Goal: Navigation & Orientation: Find specific page/section

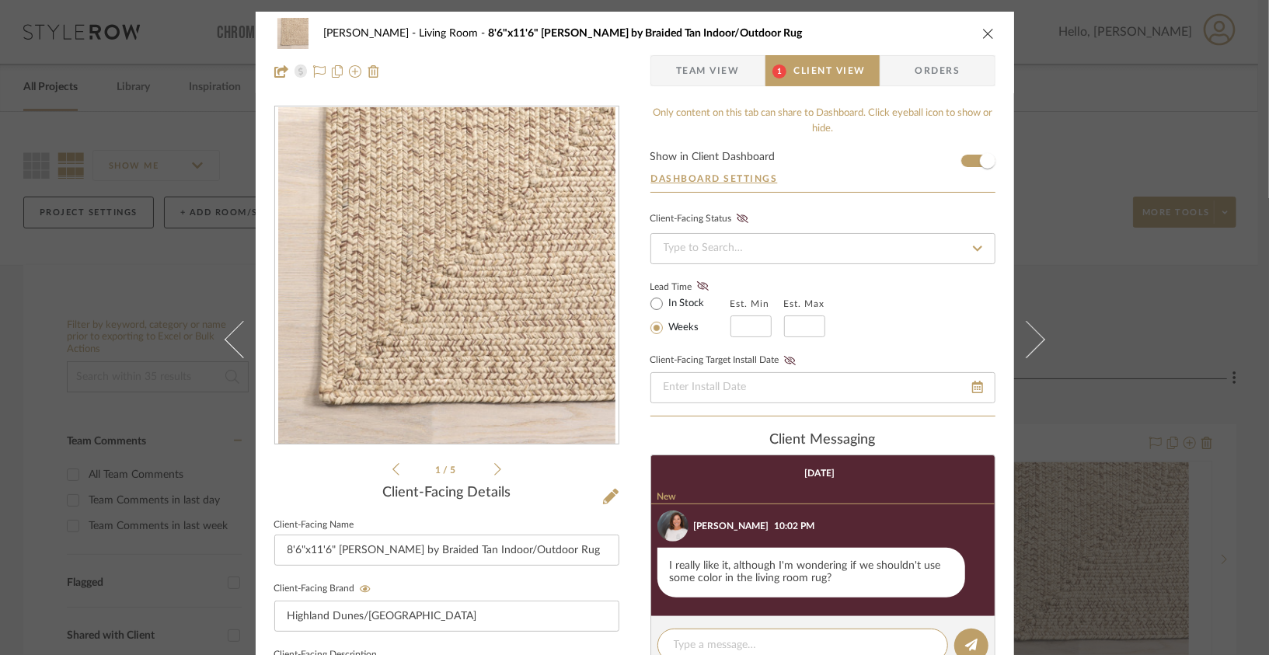
click at [982, 32] on icon "close" at bounding box center [988, 33] width 12 height 12
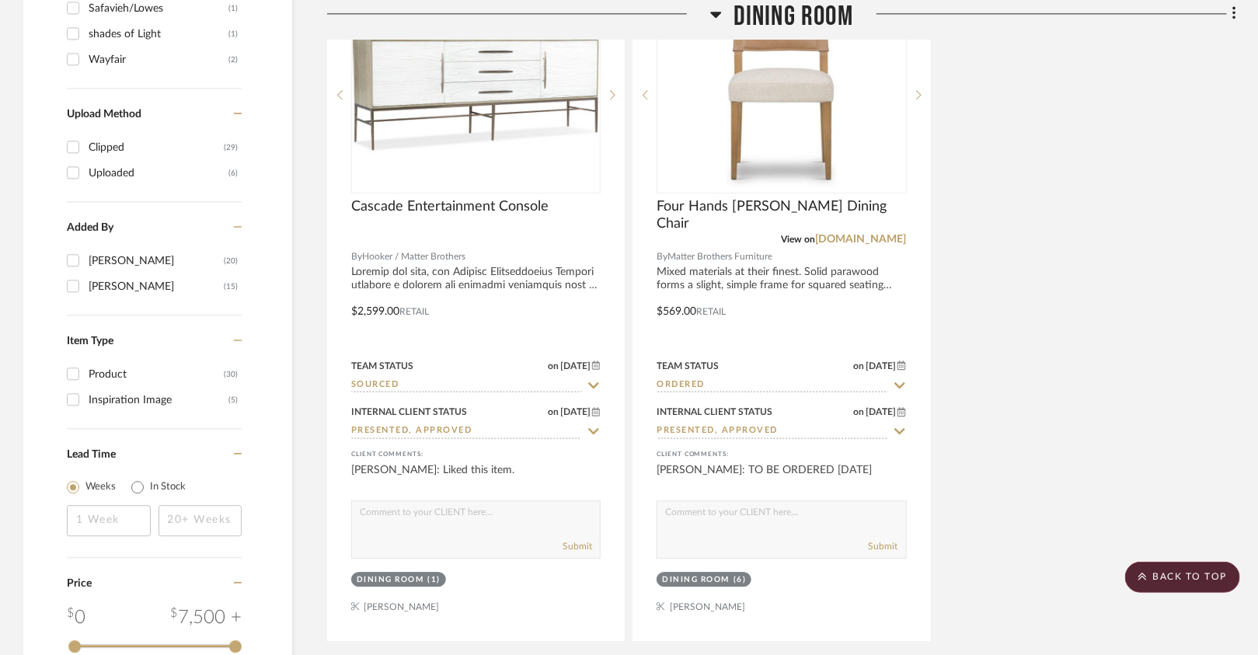
scroll to position [2154, 0]
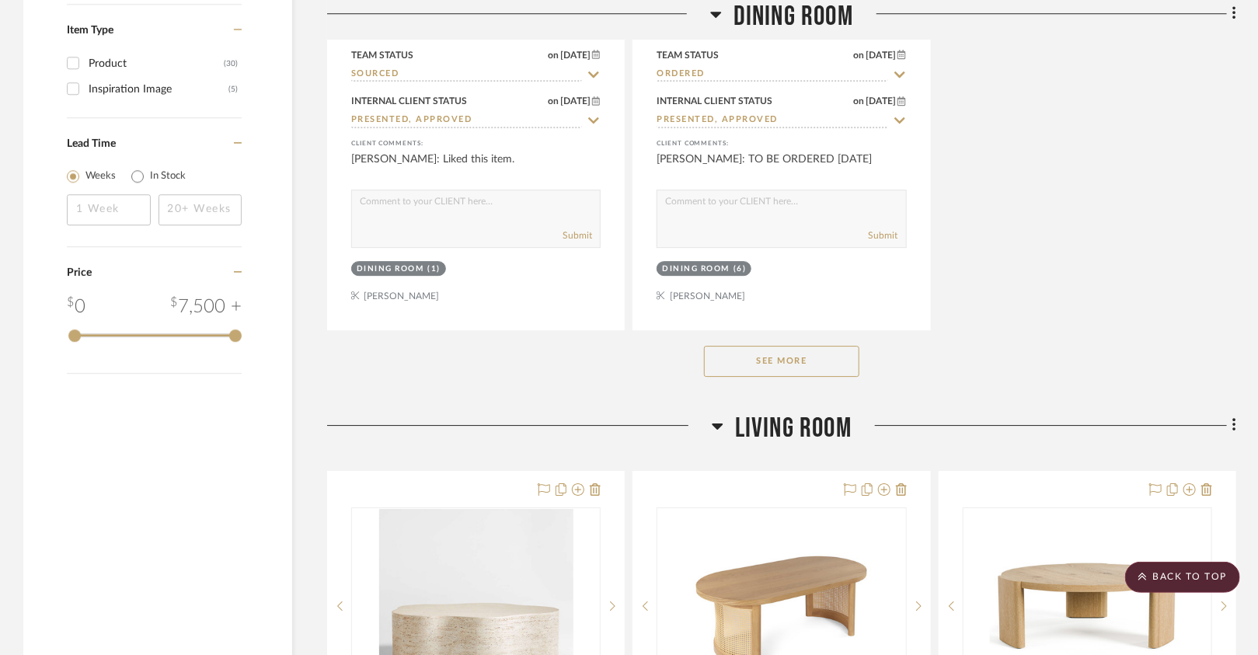
click at [731, 367] on button "See More" at bounding box center [781, 361] width 155 height 31
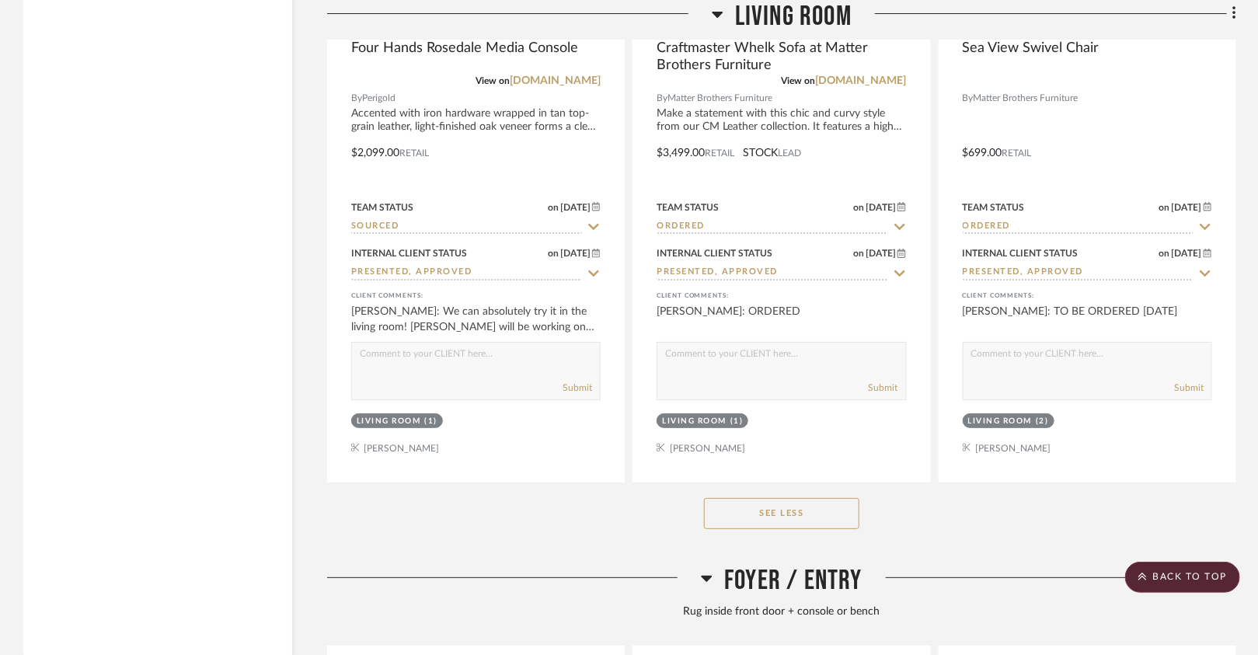
scroll to position [5665, 0]
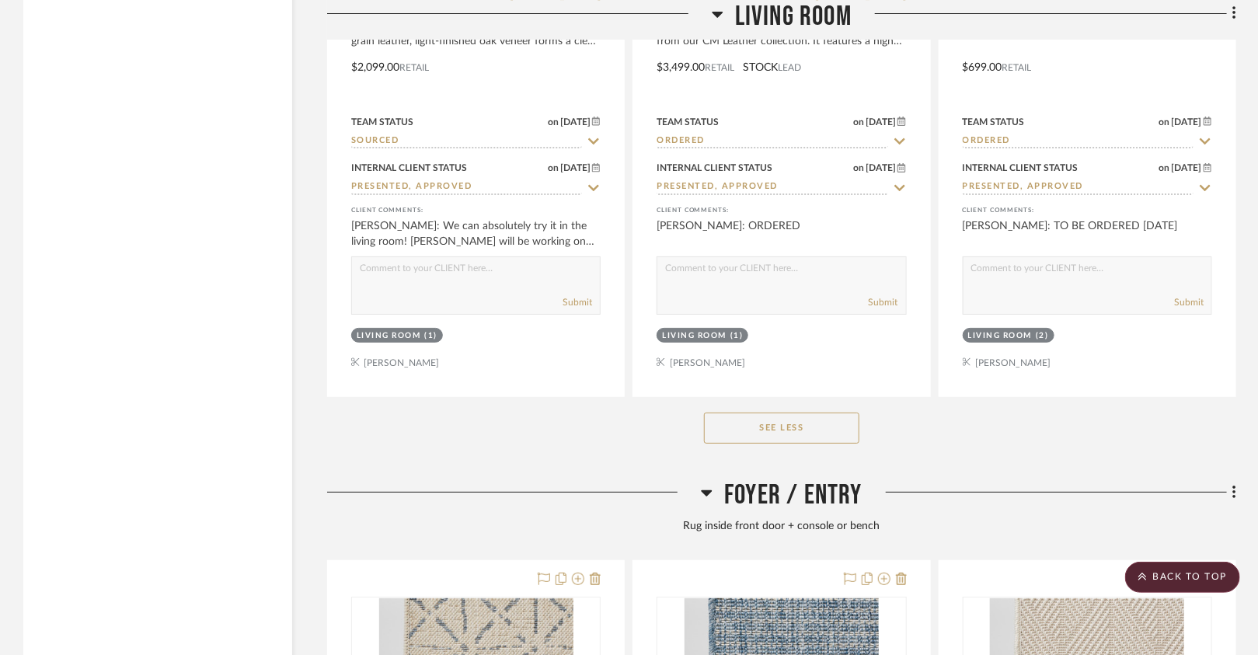
click at [733, 428] on div "See Less" at bounding box center [781, 428] width 909 height 62
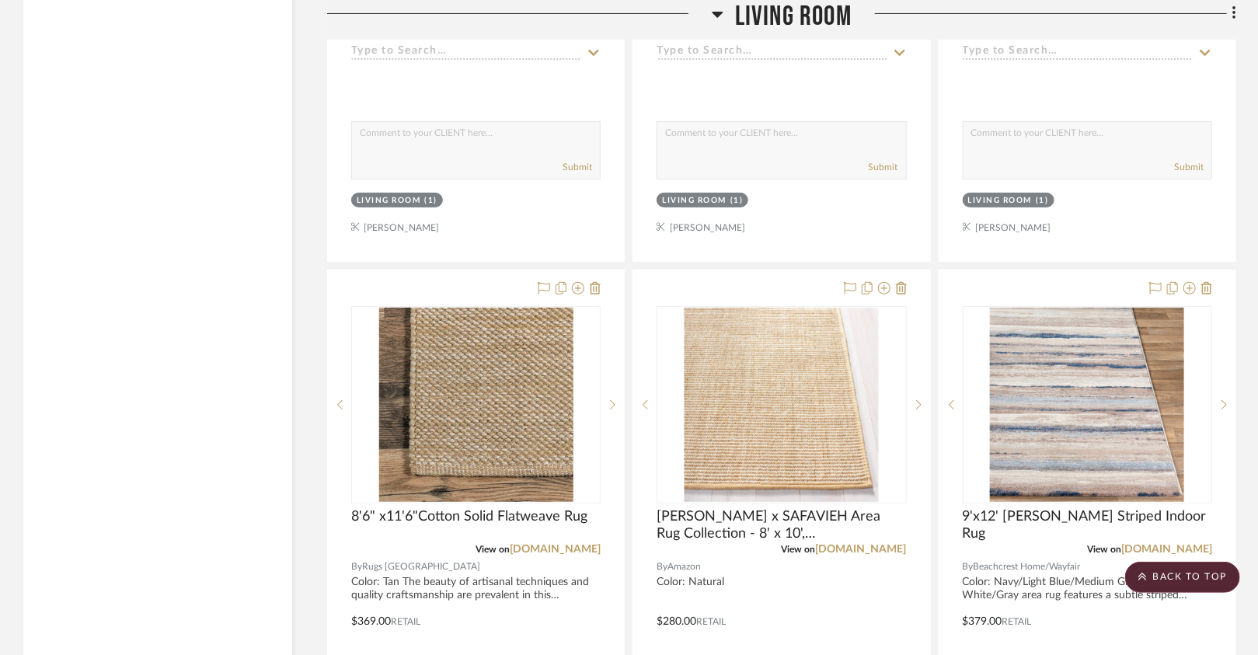
scroll to position [3043, 0]
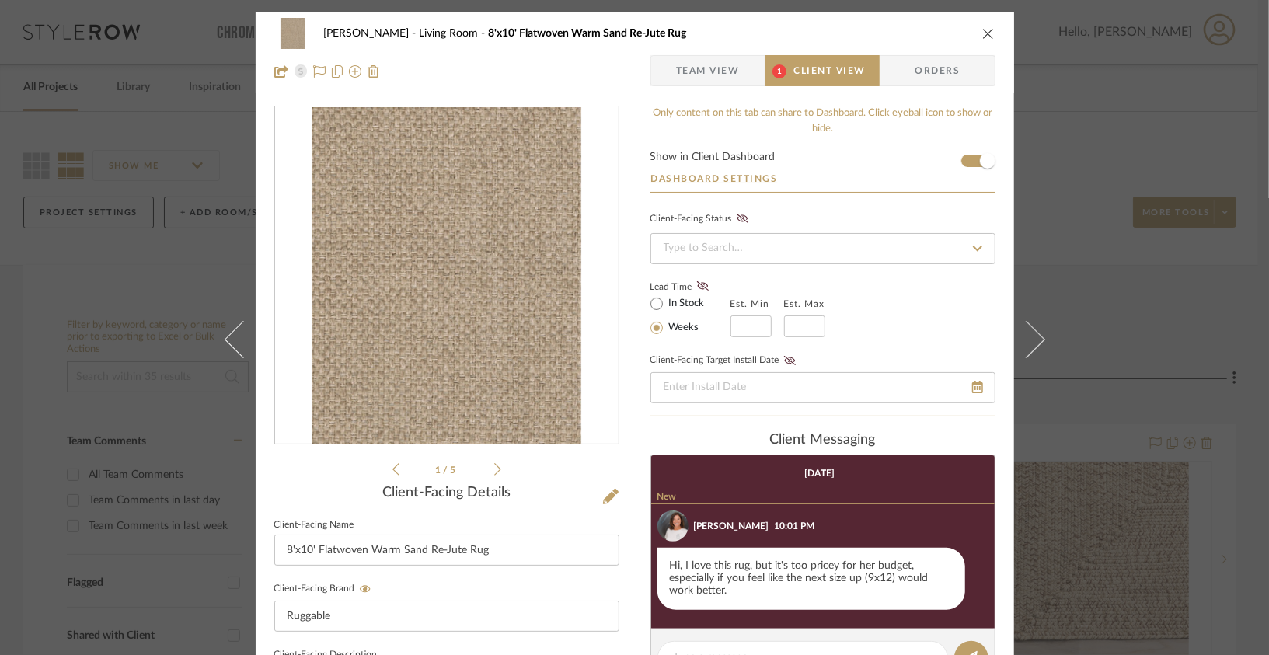
click at [494, 466] on icon at bounding box center [497, 469] width 7 height 14
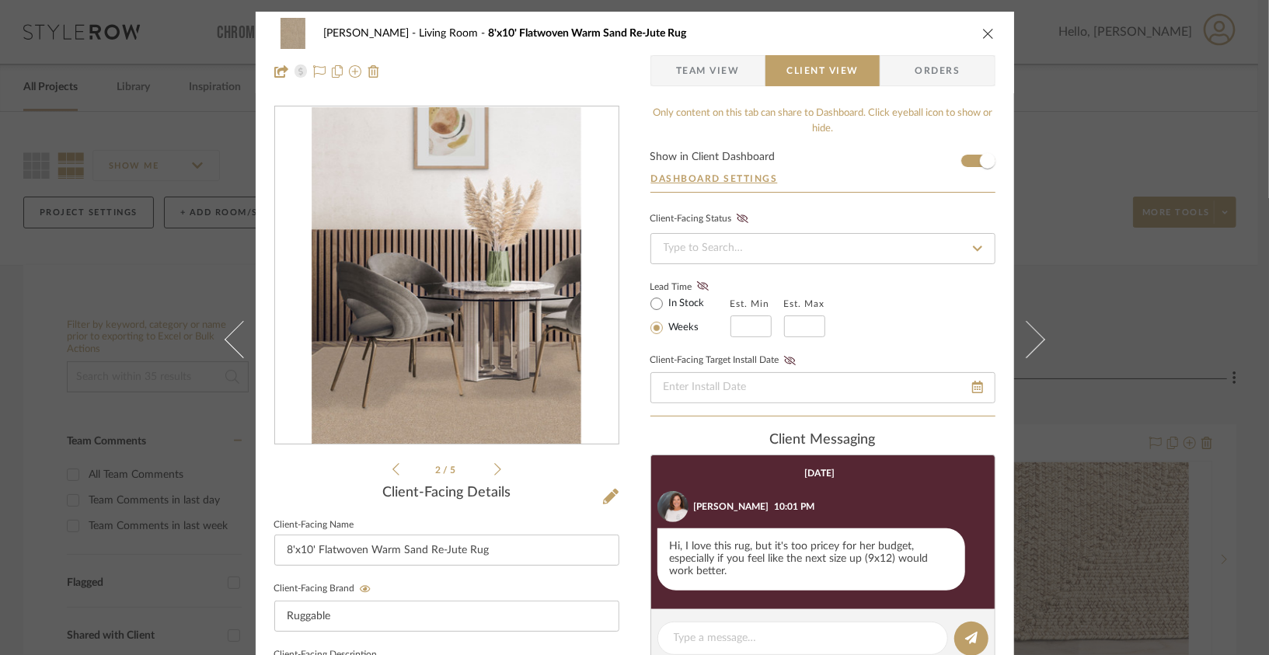
click at [494, 466] on icon at bounding box center [497, 469] width 7 height 14
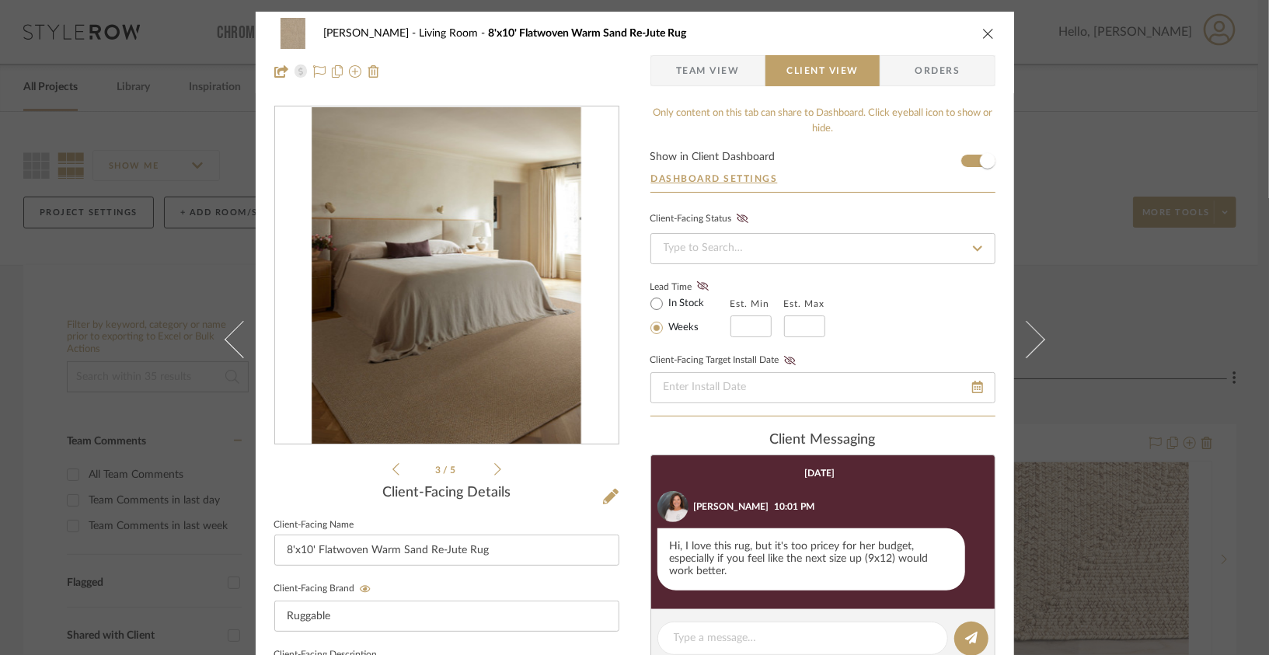
click at [495, 468] on icon at bounding box center [497, 469] width 7 height 14
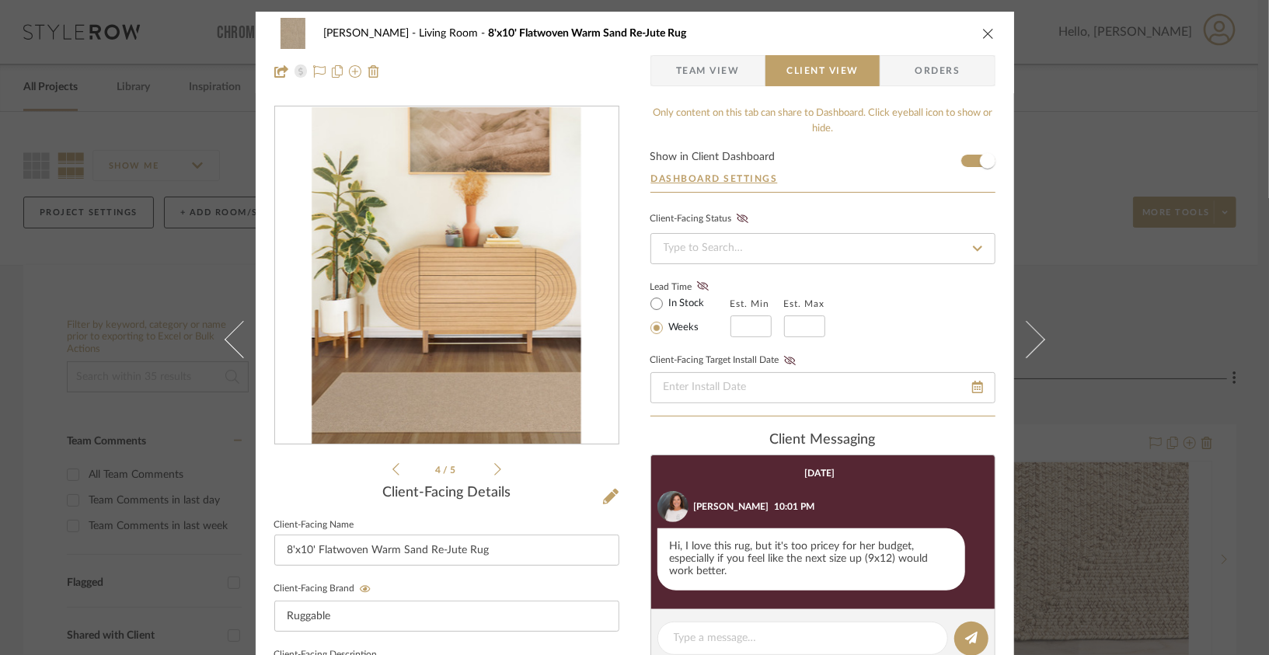
click at [989, 18] on div "Lois Londe Living Room 8'x10' Flatwoven Warm Sand Re-Jute Rug Team View Client …" at bounding box center [635, 53] width 758 height 82
click at [988, 26] on div "Lois Londe Living Room 8'x10' Flatwoven Warm Sand Re-Jute Rug" at bounding box center [634, 33] width 721 height 31
click at [985, 26] on button "close" at bounding box center [988, 33] width 14 height 14
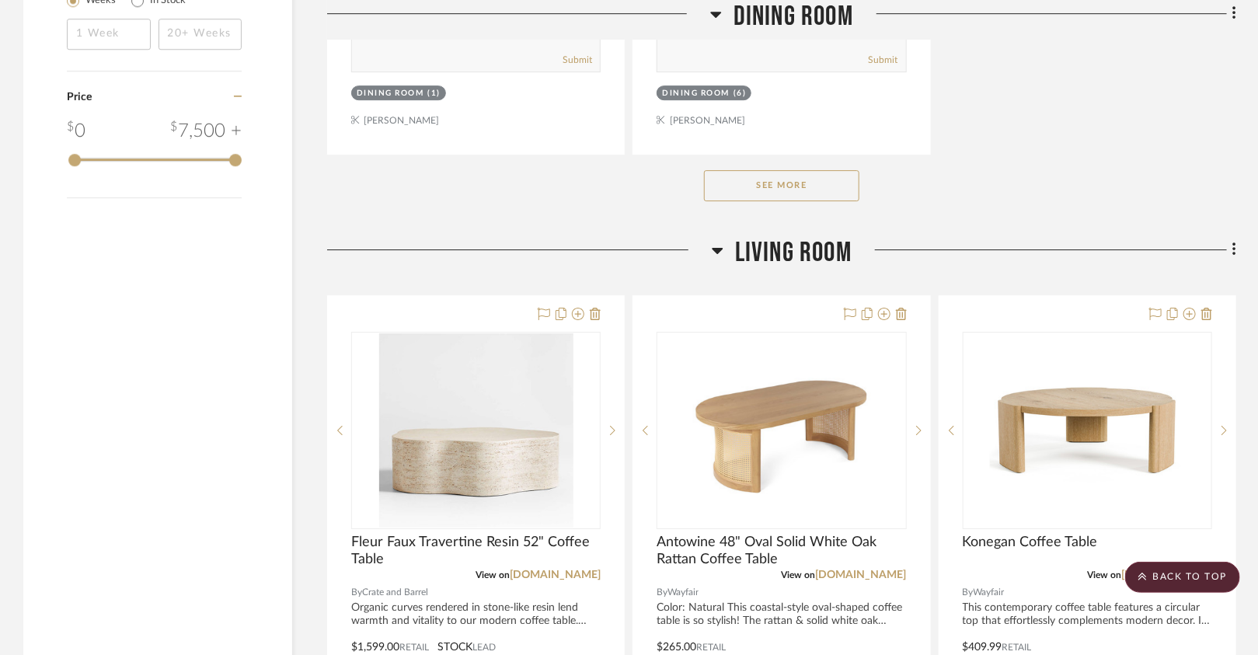
scroll to position [2192, 0]
